Goal: Task Accomplishment & Management: Manage account settings

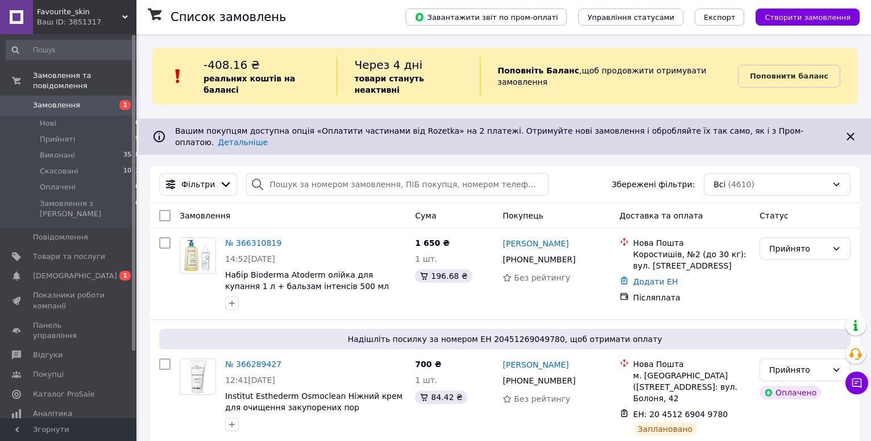
click at [49, 271] on span "[DEMOGRAPHIC_DATA]" at bounding box center [75, 276] width 84 height 10
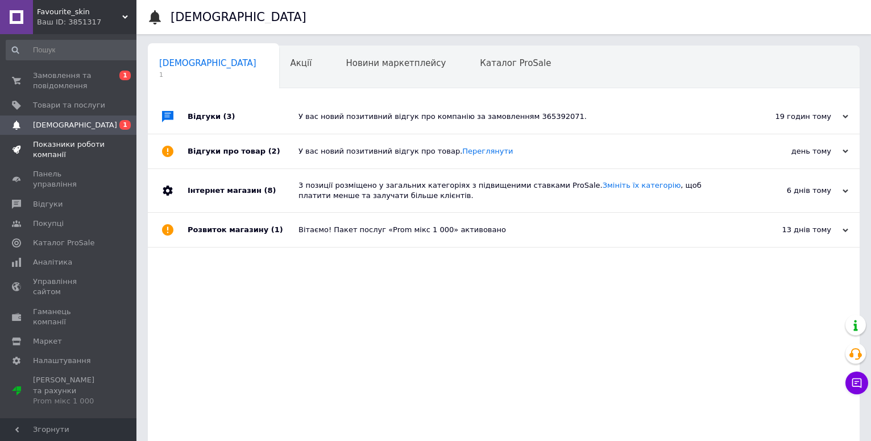
click at [61, 157] on span "Показники роботи компанії" at bounding box center [69, 149] width 72 height 20
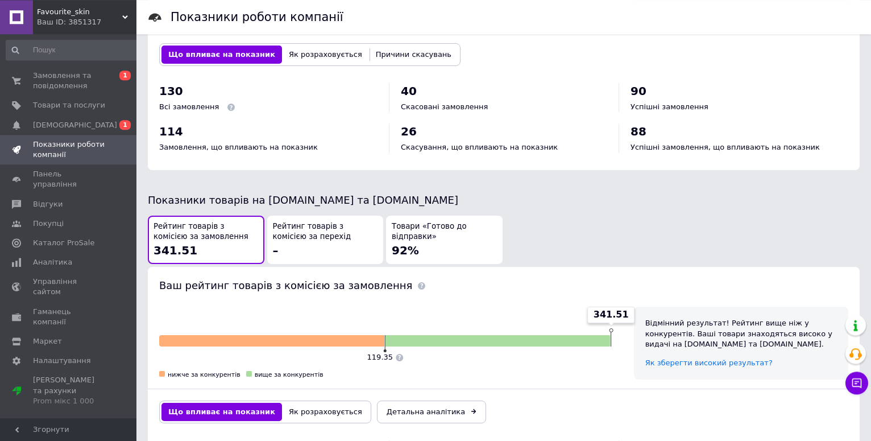
scroll to position [522, 0]
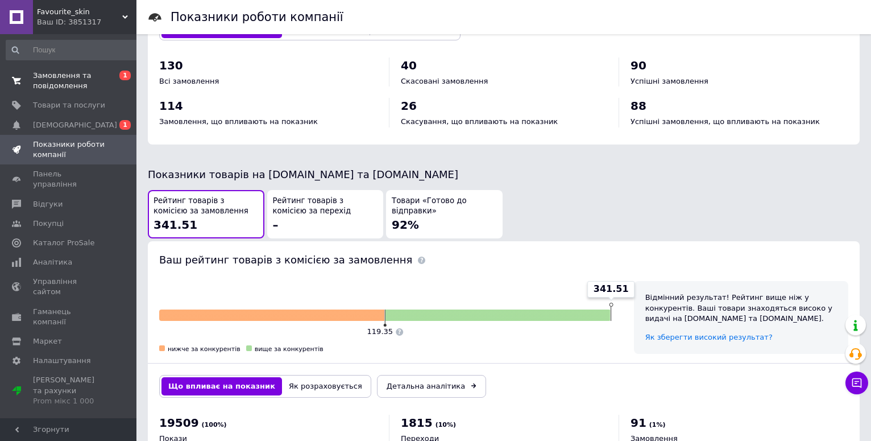
click at [82, 81] on span "Замовлення та повідомлення" at bounding box center [69, 80] width 72 height 20
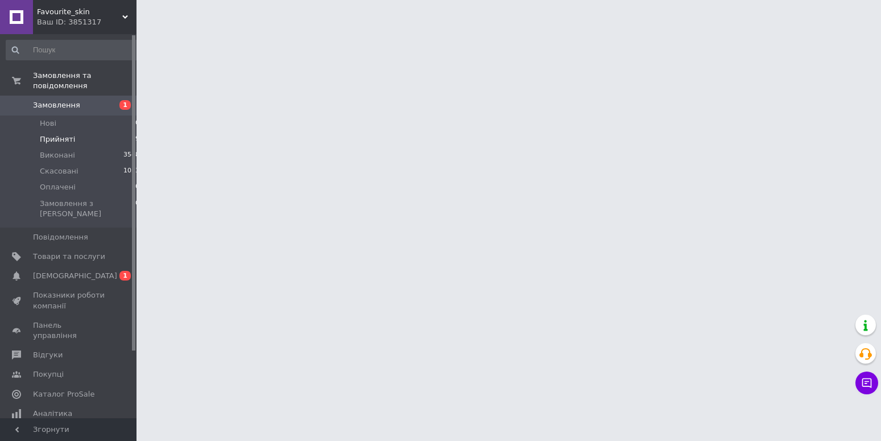
click at [87, 131] on li "Прийняті 9" at bounding box center [73, 139] width 146 height 16
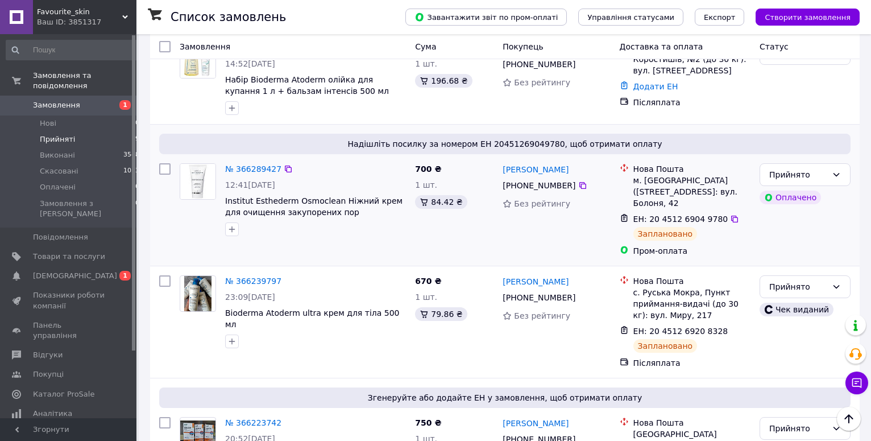
scroll to position [174, 0]
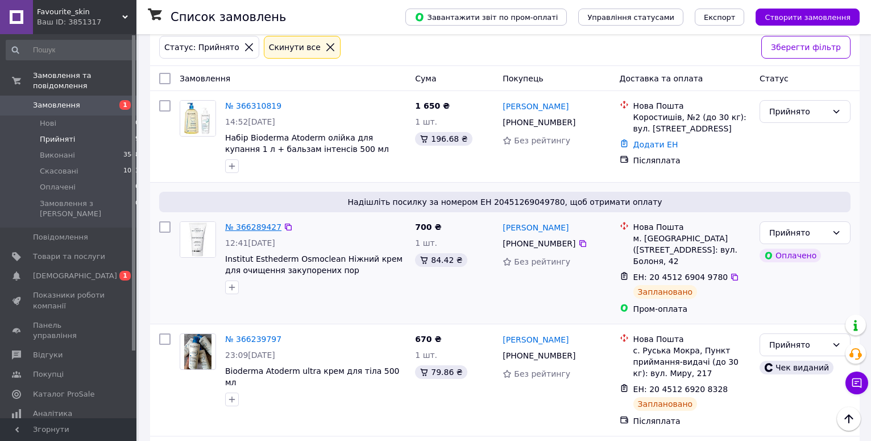
click at [244, 222] on link "№ 366289427" at bounding box center [253, 226] width 56 height 9
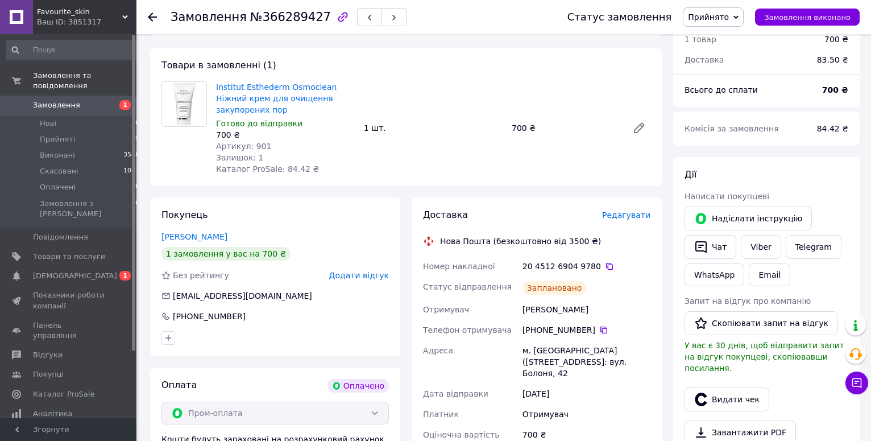
scroll to position [253, 0]
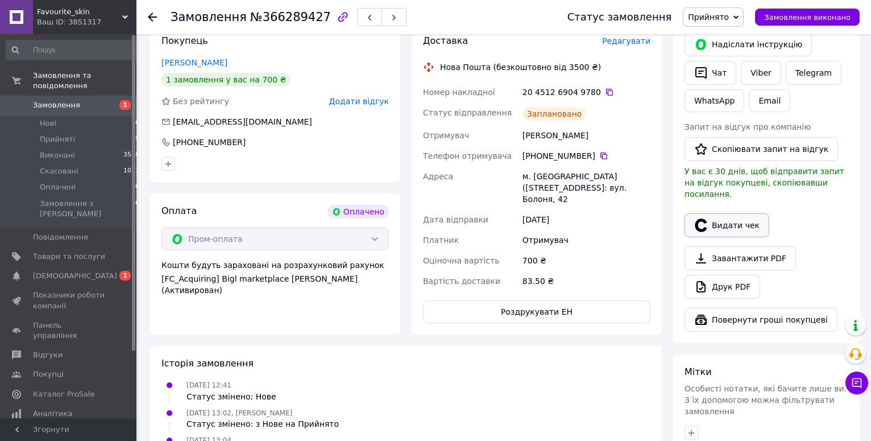
click at [716, 213] on button "Видати чек" at bounding box center [726, 225] width 85 height 24
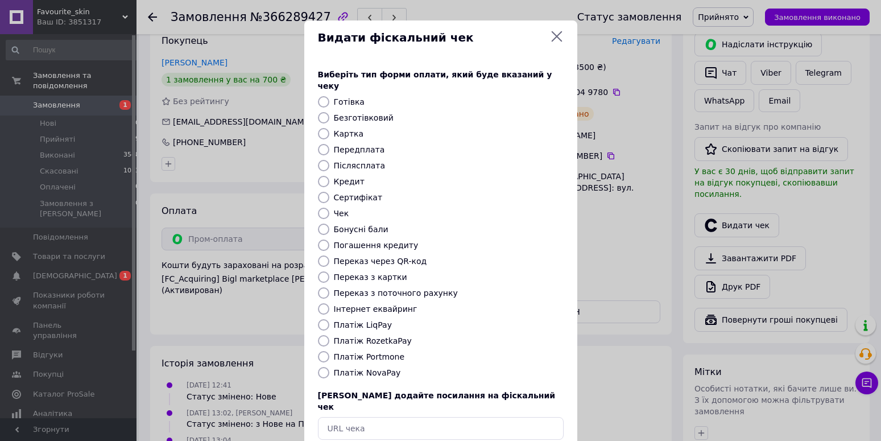
click at [353, 336] on label "Платіж RozetkaPay" at bounding box center [373, 340] width 78 height 9
click at [329, 335] on input "Платіж RozetkaPay" at bounding box center [323, 340] width 11 height 11
radio input "true"
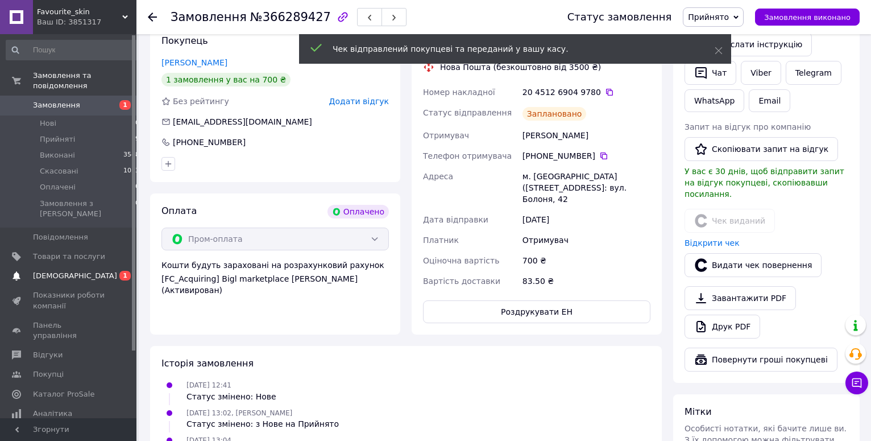
click at [69, 271] on span "[DEMOGRAPHIC_DATA]" at bounding box center [75, 276] width 84 height 10
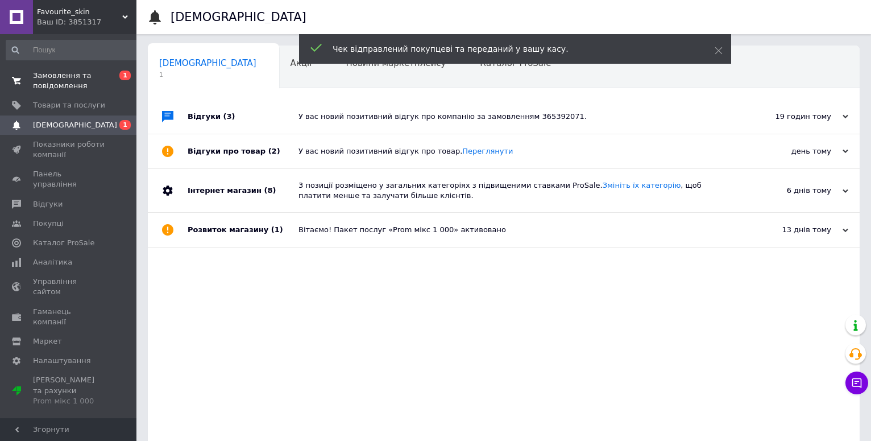
click at [95, 77] on span "Замовлення та повідомлення" at bounding box center [69, 80] width 72 height 20
